Goal: Use online tool/utility: Utilize a website feature to perform a specific function

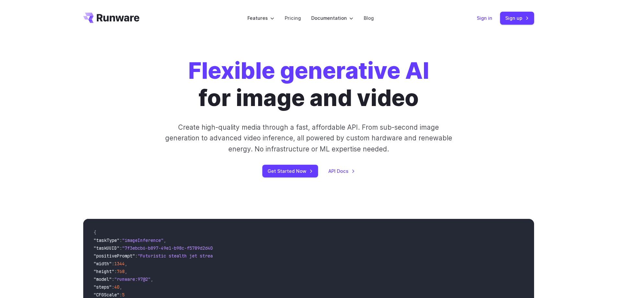
click at [488, 18] on link "Sign in" at bounding box center [485, 17] width 16 height 7
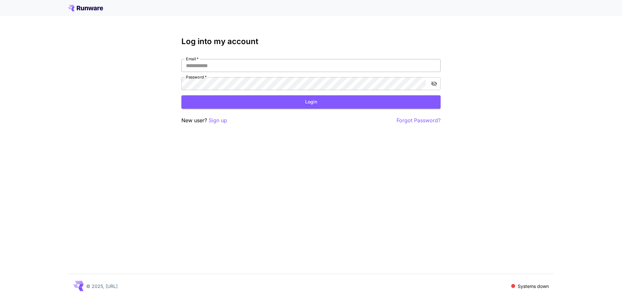
drag, startPoint x: 0, startPoint y: 0, endPoint x: 217, endPoint y: 69, distance: 227.4
click at [217, 69] on input "Email   *" at bounding box center [310, 65] width 259 height 13
type input "**********"
click at [257, 106] on button "Login" at bounding box center [310, 101] width 259 height 13
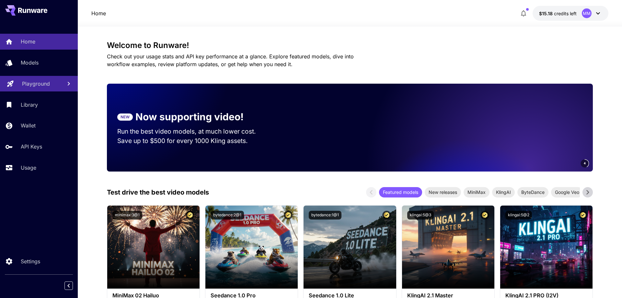
click at [39, 85] on p "Playground" at bounding box center [36, 84] width 28 height 8
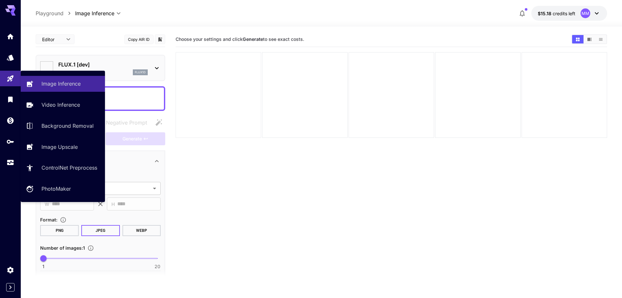
type input "**********"
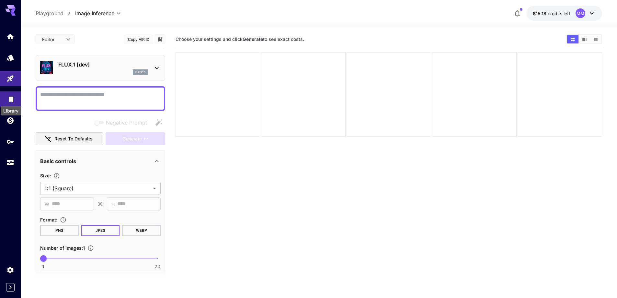
click at [10, 97] on icon "Library" at bounding box center [11, 98] width 5 height 6
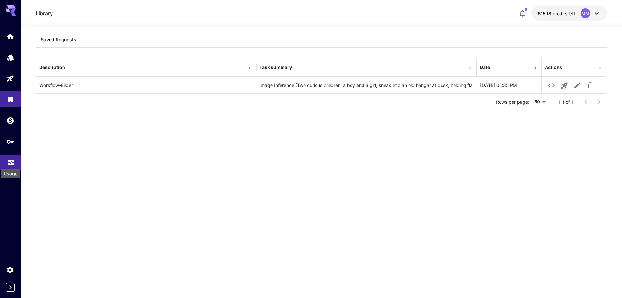
click at [10, 162] on icon "Usage" at bounding box center [11, 160] width 8 height 8
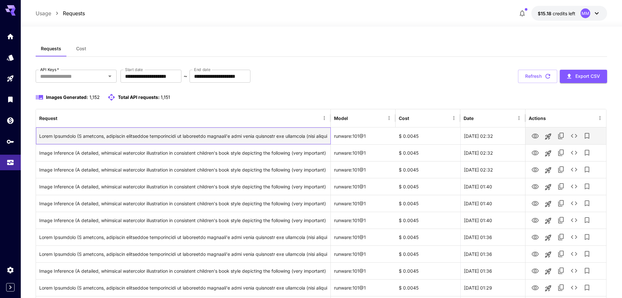
click at [111, 139] on div "Click to copy prompt" at bounding box center [183, 136] width 288 height 17
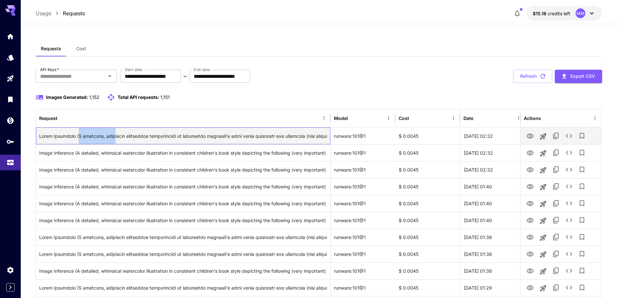
click at [112, 138] on div "Click to copy prompt" at bounding box center [183, 136] width 288 height 17
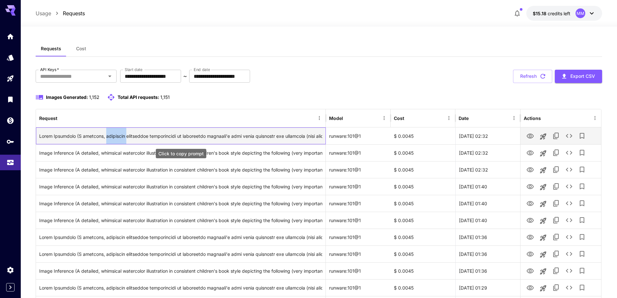
click at [112, 138] on div "Click to copy prompt" at bounding box center [180, 136] width 283 height 17
drag, startPoint x: 105, startPoint y: 135, endPoint x: 93, endPoint y: 135, distance: 12.3
click at [104, 135] on div "Click to copy prompt" at bounding box center [180, 136] width 283 height 17
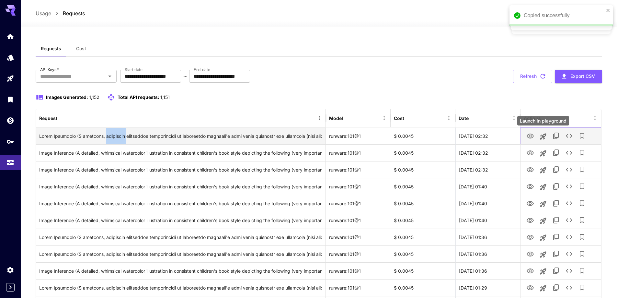
click at [542, 137] on icon "Launch in playground" at bounding box center [543, 136] width 6 height 6
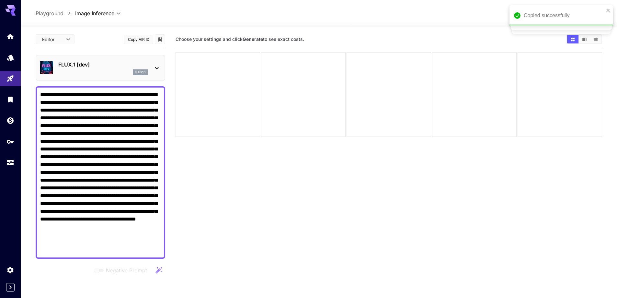
click at [79, 97] on textarea "**********" at bounding box center [100, 172] width 121 height 163
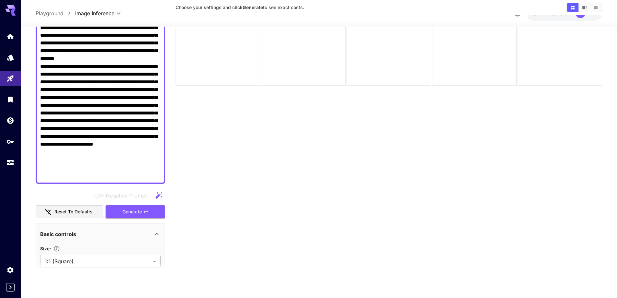
scroll to position [113, 0]
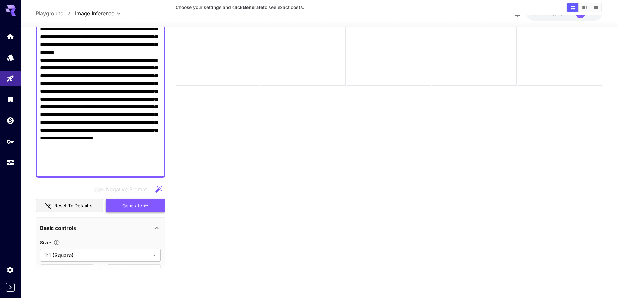
click at [134, 204] on span "Generate" at bounding box center [131, 206] width 19 height 8
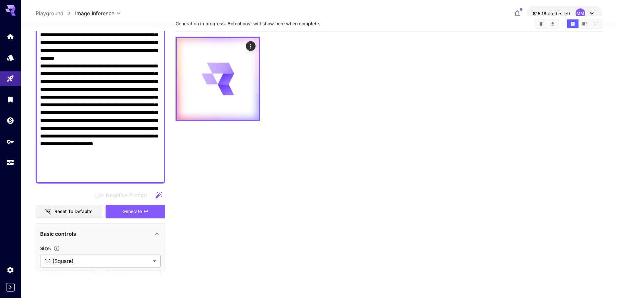
scroll to position [0, 0]
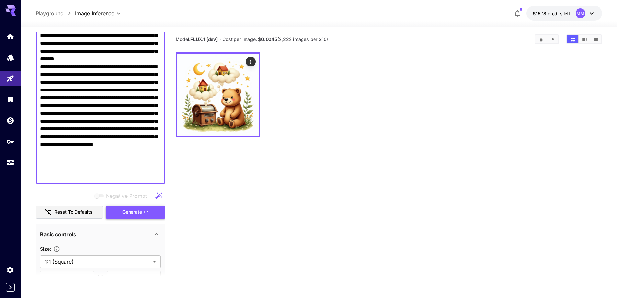
click at [130, 211] on span "Generate" at bounding box center [131, 212] width 19 height 8
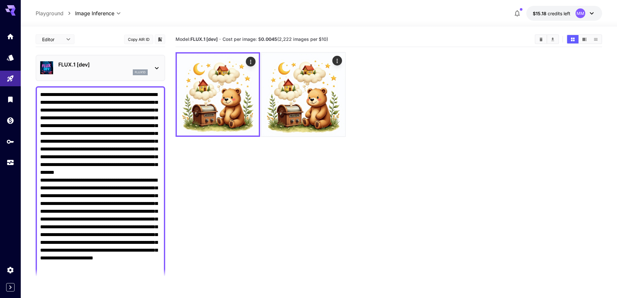
click at [145, 148] on textarea "Negative Prompt" at bounding box center [100, 192] width 121 height 202
click at [73, 156] on textarea "Negative Prompt" at bounding box center [100, 192] width 121 height 202
click at [103, 156] on textarea "Negative Prompt" at bounding box center [100, 192] width 121 height 202
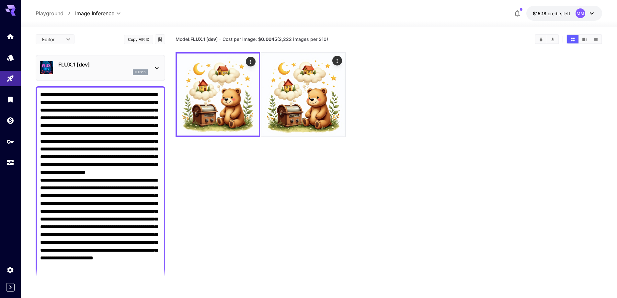
click at [104, 157] on textarea "Negative Prompt" at bounding box center [100, 192] width 121 height 202
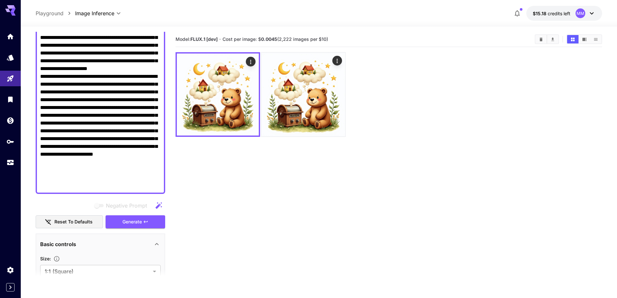
scroll to position [108, 0]
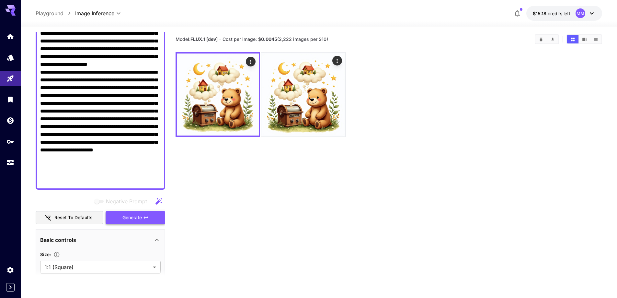
click at [130, 218] on span "Generate" at bounding box center [131, 218] width 19 height 8
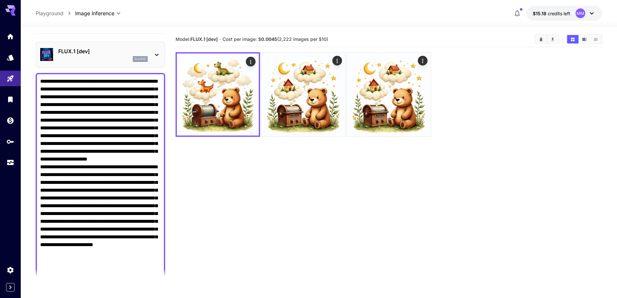
scroll to position [0, 0]
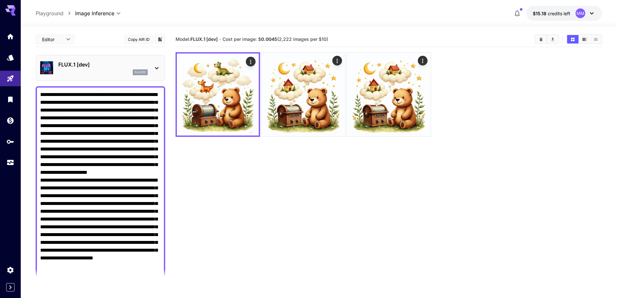
click at [103, 157] on textarea "Negative Prompt" at bounding box center [100, 192] width 121 height 202
drag, startPoint x: 103, startPoint y: 157, endPoint x: 75, endPoint y: 155, distance: 27.7
click at [75, 155] on textarea "Negative Prompt" at bounding box center [100, 192] width 121 height 202
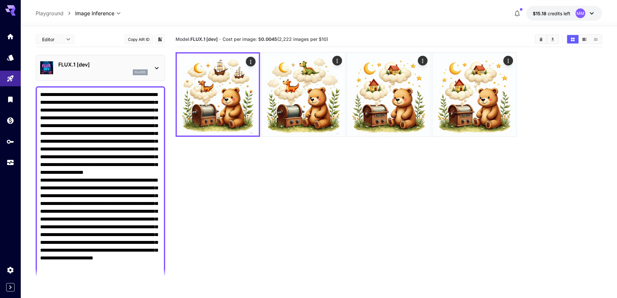
click at [95, 118] on textarea "Negative Prompt" at bounding box center [100, 192] width 121 height 202
click at [110, 118] on textarea "Negative Prompt" at bounding box center [100, 192] width 121 height 202
click at [87, 118] on textarea "Negative Prompt" at bounding box center [100, 192] width 121 height 202
drag, startPoint x: 87, startPoint y: 118, endPoint x: 91, endPoint y: 118, distance: 3.9
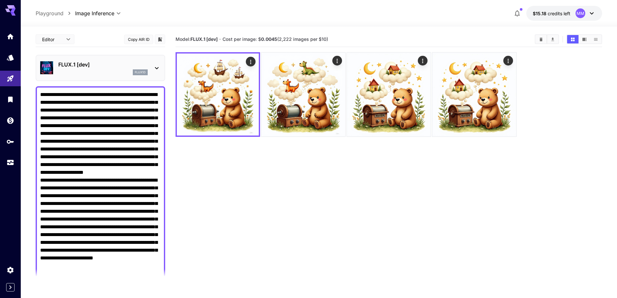
click at [87, 118] on textarea "Negative Prompt" at bounding box center [100, 192] width 121 height 202
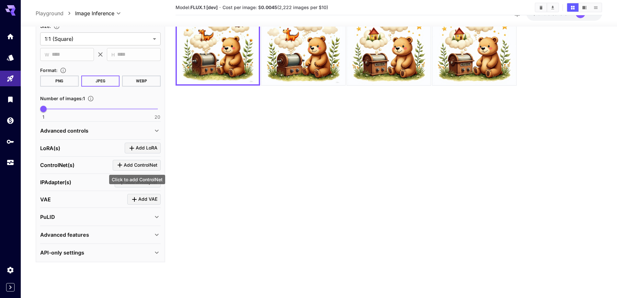
scroll to position [113, 0]
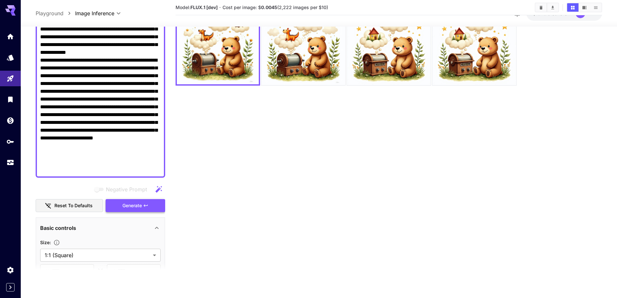
type textarea "**********"
click at [144, 207] on icon "button" at bounding box center [145, 205] width 5 height 5
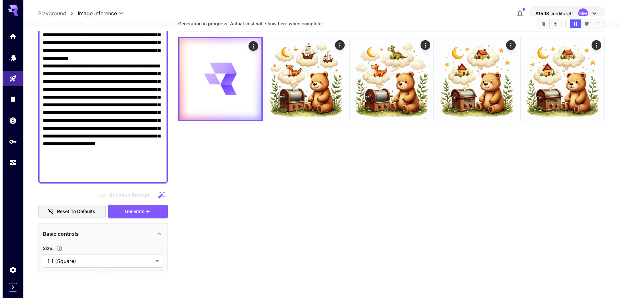
scroll to position [0, 0]
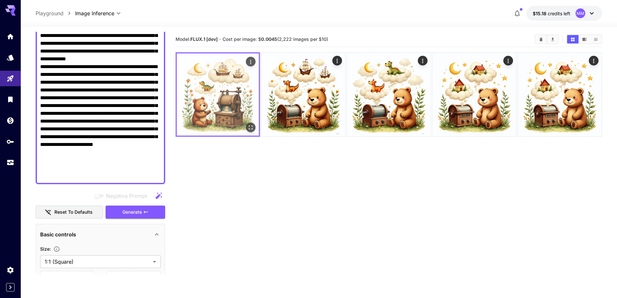
click at [226, 91] on img at bounding box center [218, 94] width 82 height 82
click at [233, 95] on img at bounding box center [218, 94] width 82 height 82
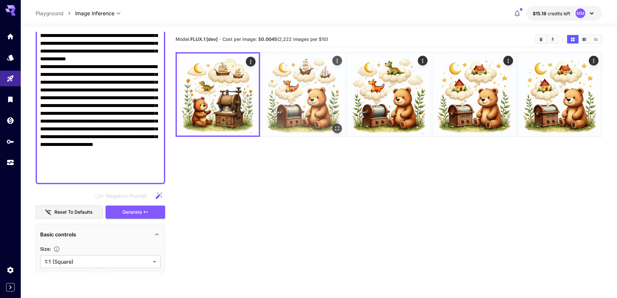
click at [310, 92] on img at bounding box center [303, 94] width 84 height 84
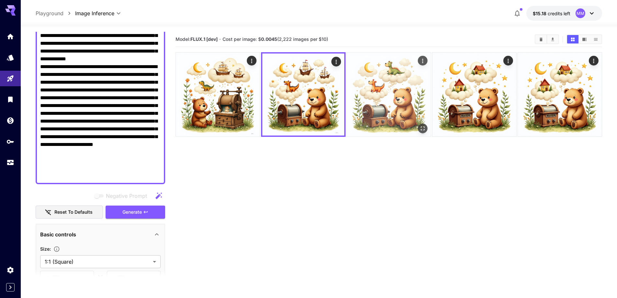
click at [403, 95] on img at bounding box center [389, 94] width 84 height 84
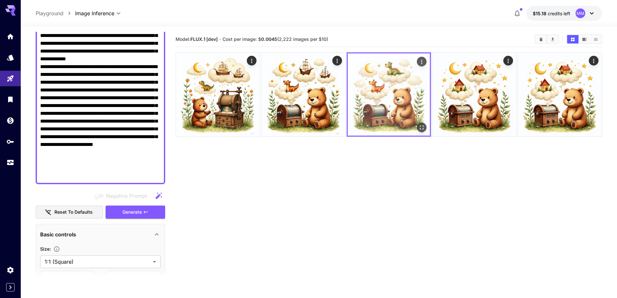
click at [394, 84] on img at bounding box center [389, 94] width 82 height 82
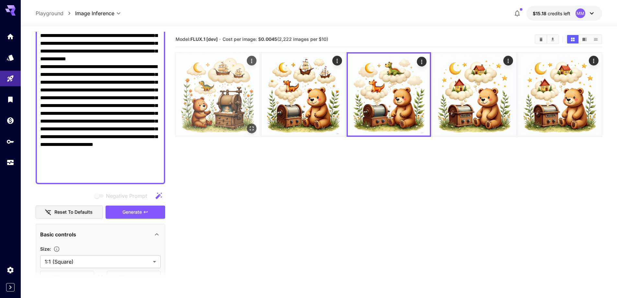
click at [219, 91] on img at bounding box center [218, 94] width 84 height 84
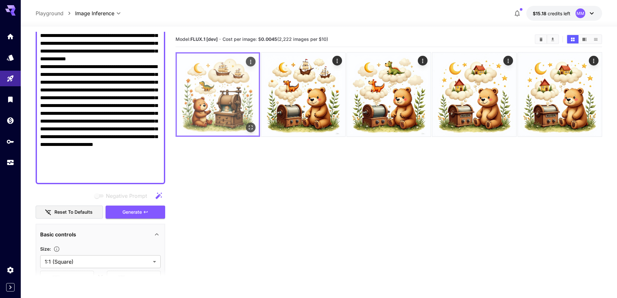
click at [232, 95] on img at bounding box center [218, 94] width 82 height 82
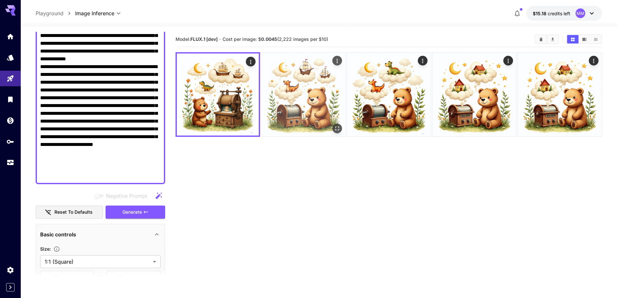
click at [296, 90] on img at bounding box center [303, 94] width 84 height 84
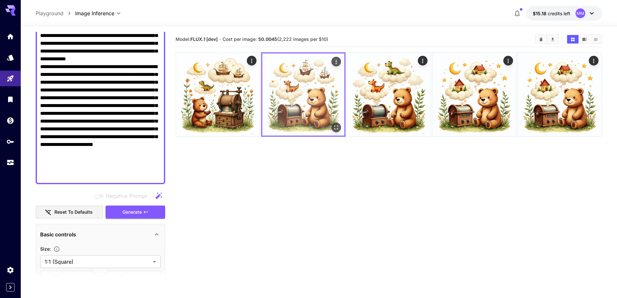
click at [306, 97] on img at bounding box center [303, 94] width 82 height 82
click at [337, 126] on icon "Open in fullscreen" at bounding box center [336, 127] width 6 height 6
